Goal: Obtain resource: Obtain resource

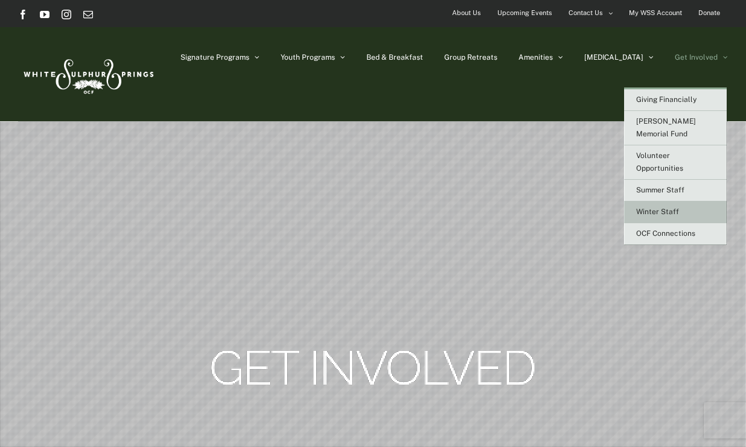
click at [692, 202] on link "Winter Staff" at bounding box center [675, 213] width 103 height 22
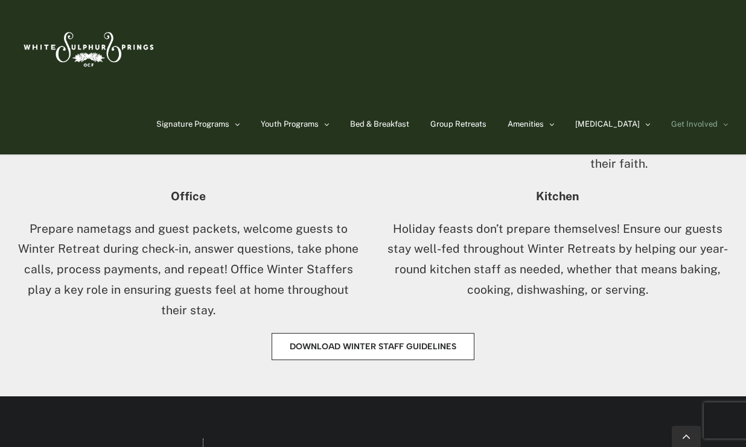
scroll to position [802, 0]
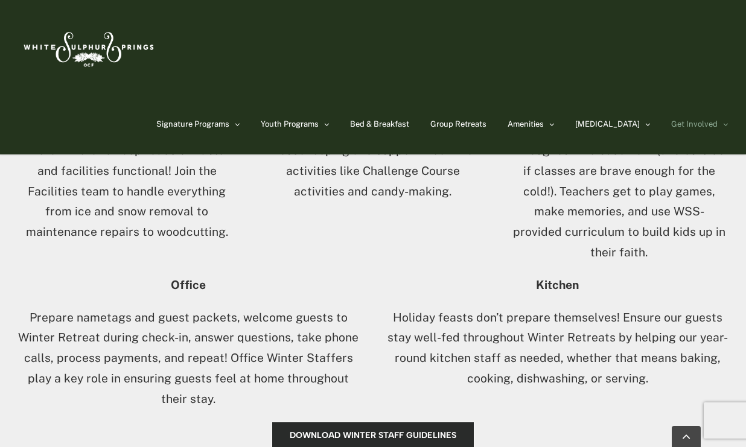
click at [442, 430] on span "Download Winter Staff Guidelines" at bounding box center [373, 435] width 167 height 10
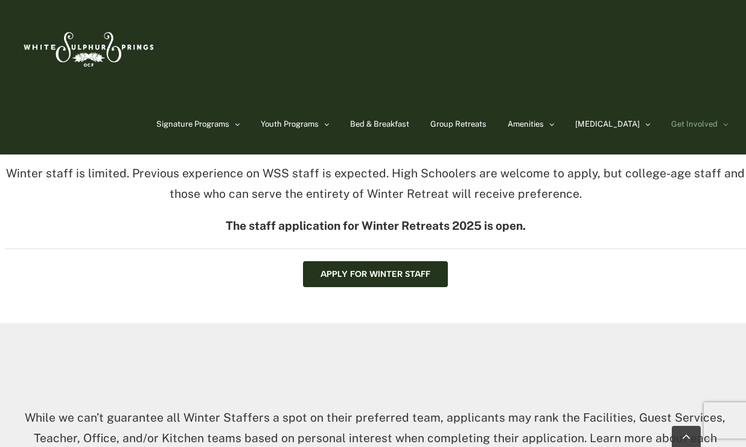
scroll to position [266, 0]
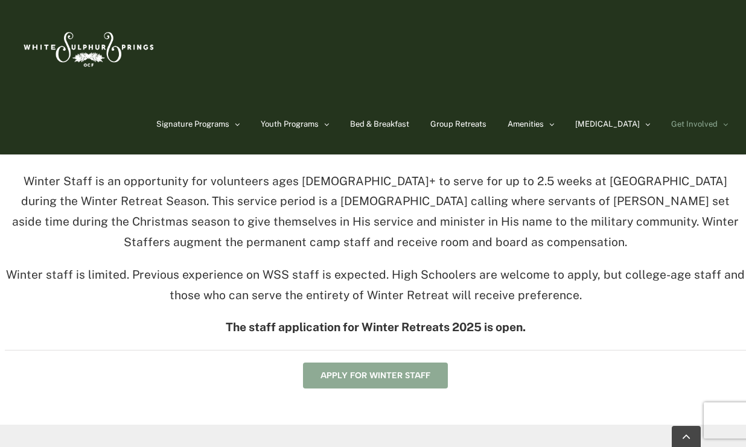
click at [396, 373] on span "Apply for Winter Staff" at bounding box center [375, 375] width 110 height 10
